Goal: Find specific page/section: Find specific page/section

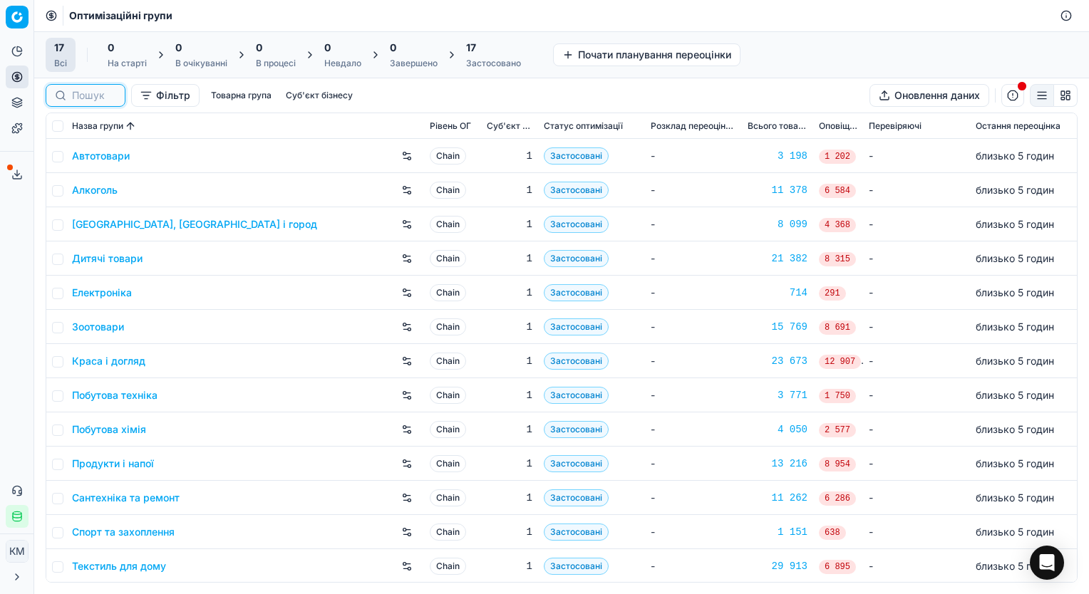
click at [88, 90] on input at bounding box center [94, 95] width 44 height 14
paste input "701191"
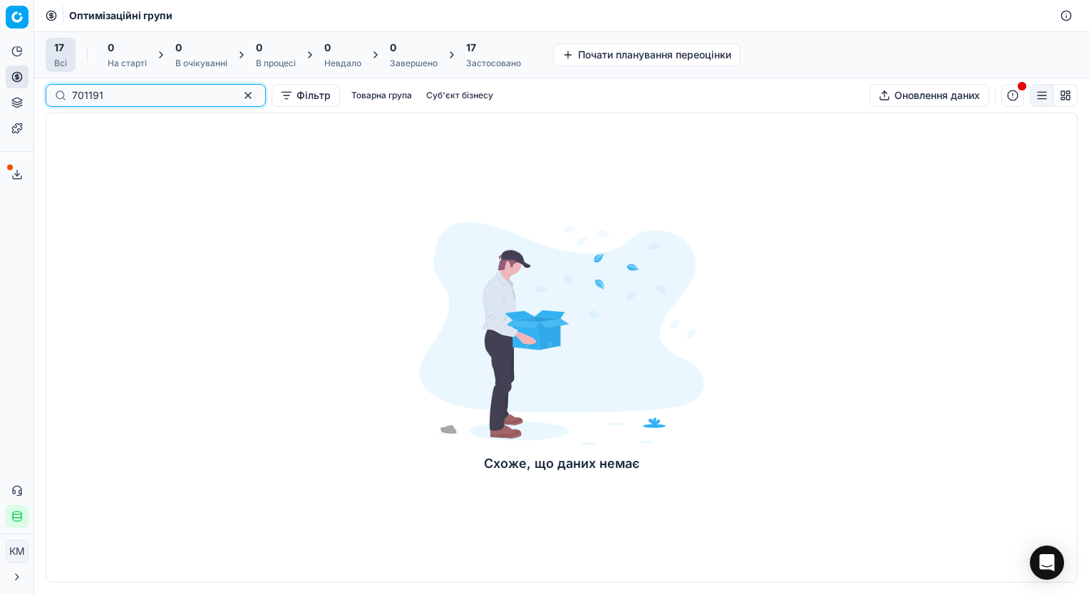
type input "701191"
click at [239, 95] on button "button" at bounding box center [247, 95] width 17 height 17
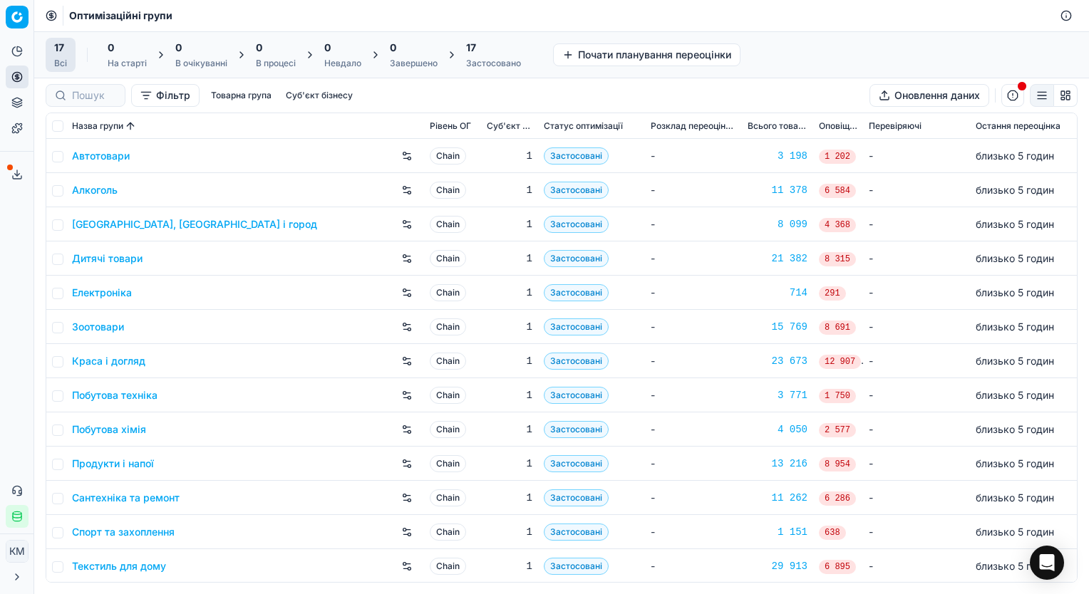
click at [145, 469] on link "Продукти і напої" at bounding box center [113, 464] width 82 height 14
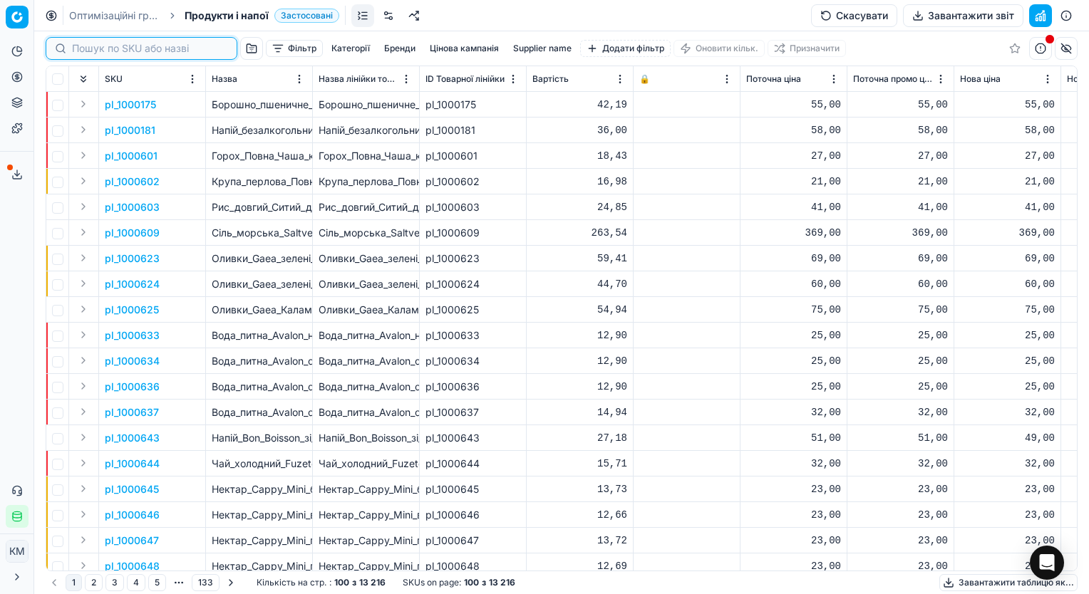
click at [98, 47] on input at bounding box center [150, 48] width 156 height 14
paste input "701191"
type input "701191"
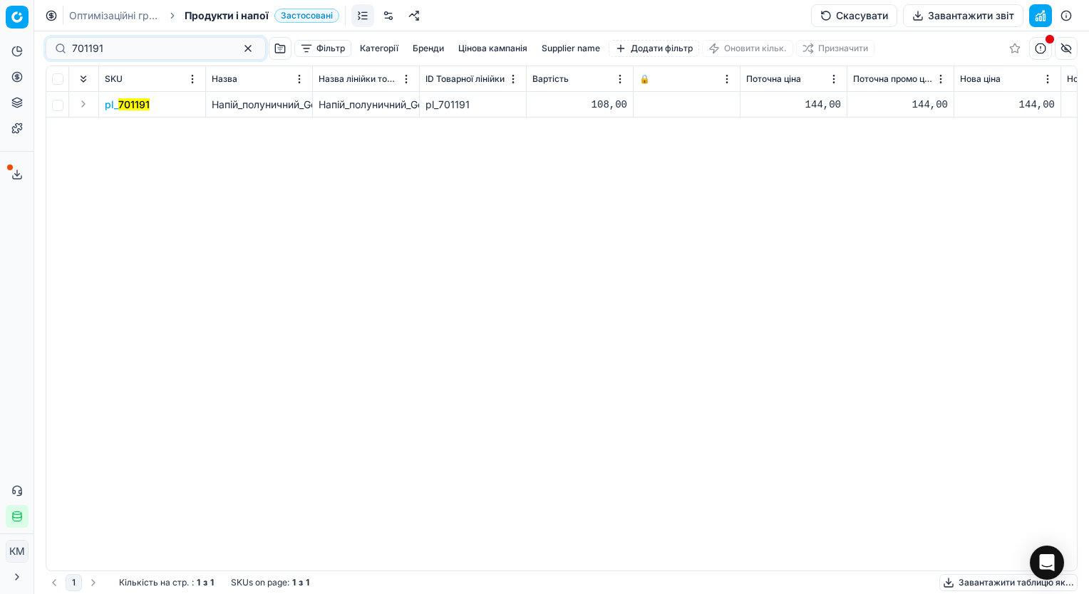
click at [137, 105] on mark "701191" at bounding box center [133, 104] width 31 height 12
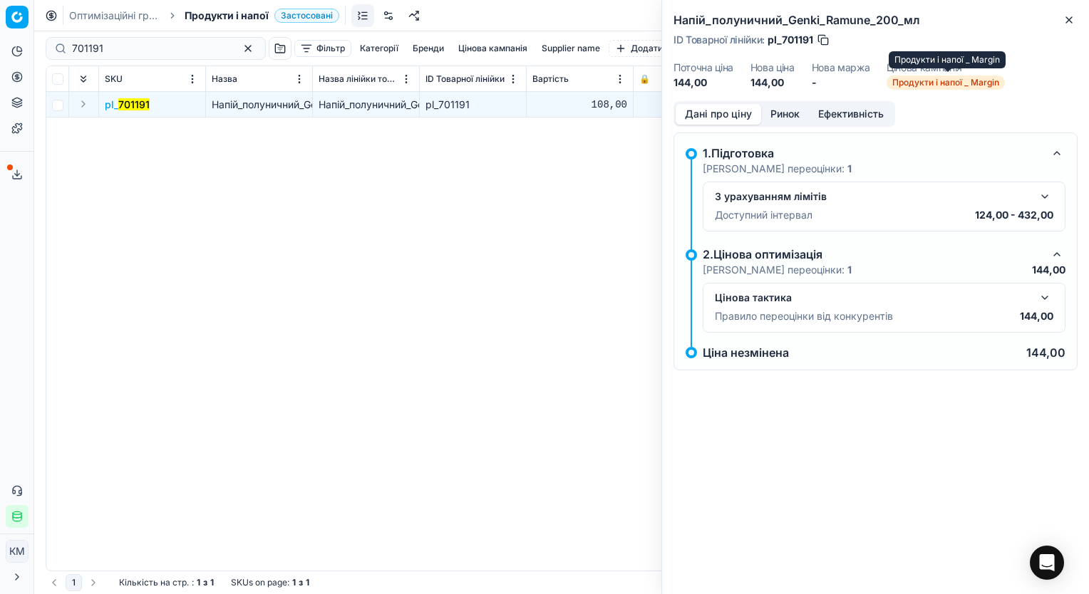
click at [928, 85] on span "Продукти і напої _ Margin" at bounding box center [945, 83] width 118 height 14
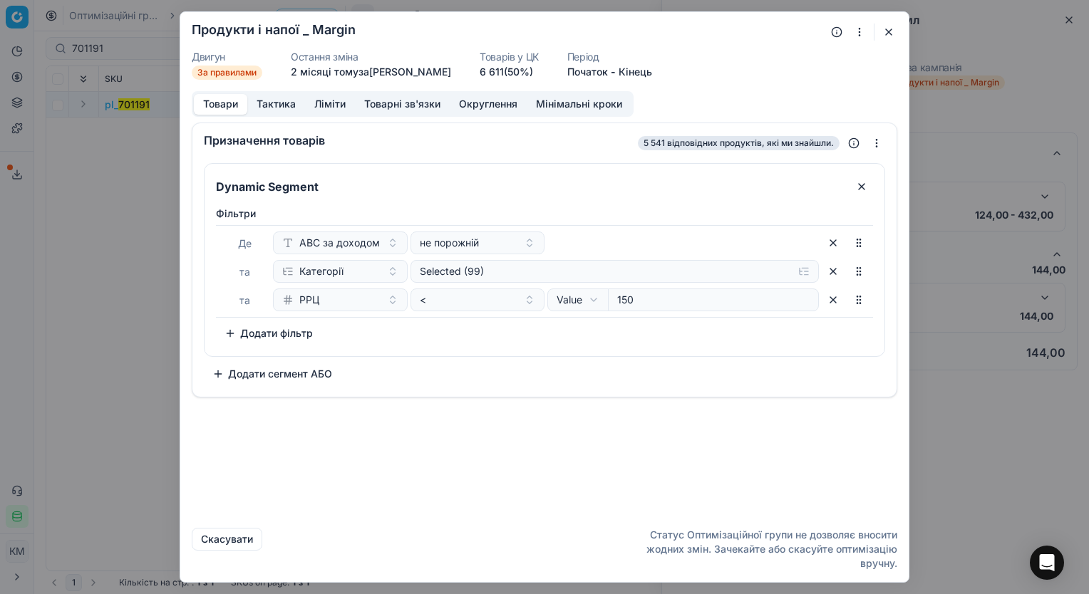
click at [886, 36] on button "button" at bounding box center [888, 32] width 17 height 17
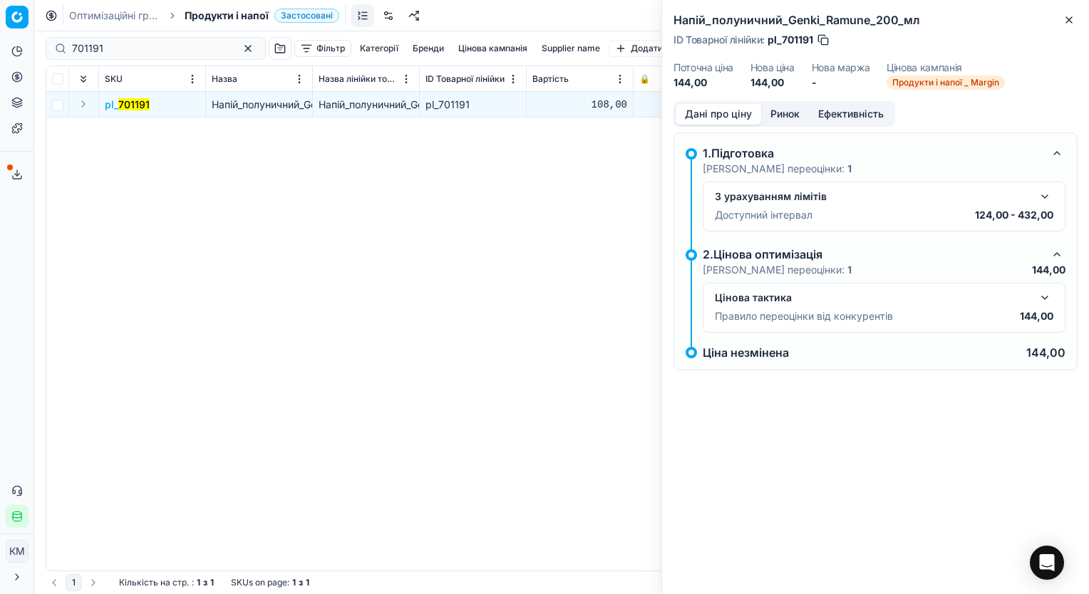
click at [782, 112] on button "Ринок" at bounding box center [785, 114] width 48 height 21
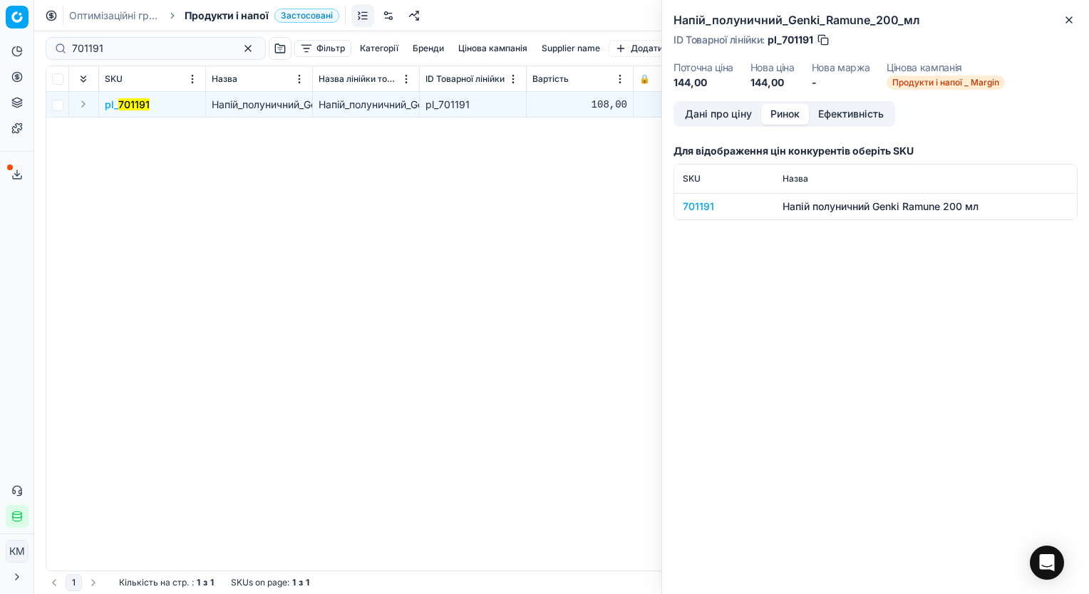
click at [706, 209] on div "701191" at bounding box center [724, 207] width 83 height 14
